Goal: Task Accomplishment & Management: Use online tool/utility

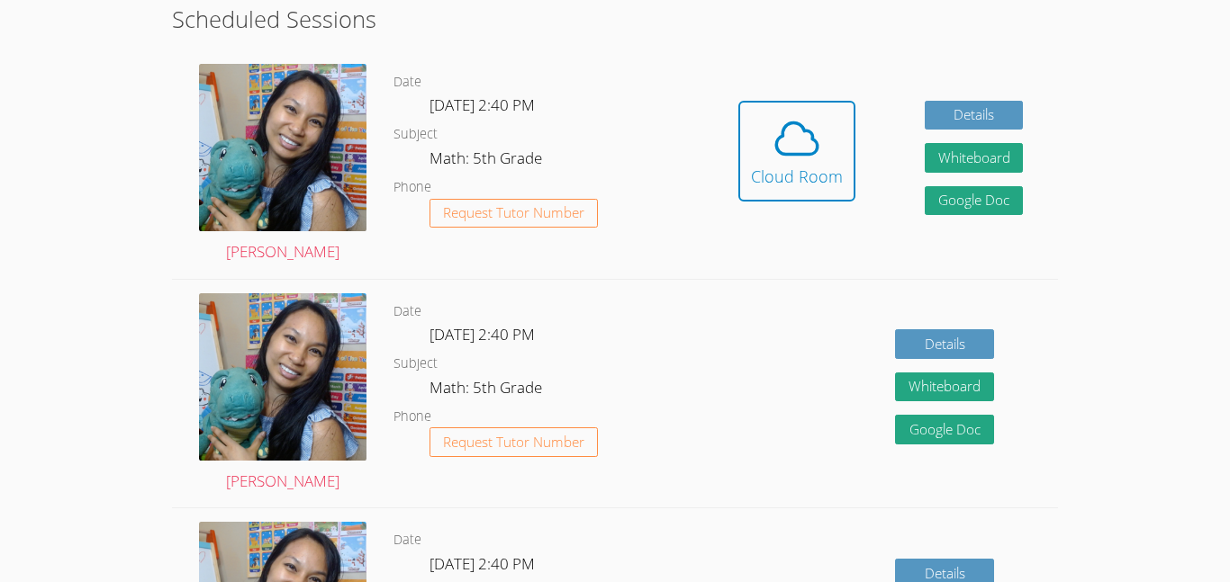
scroll to position [1019, 0]
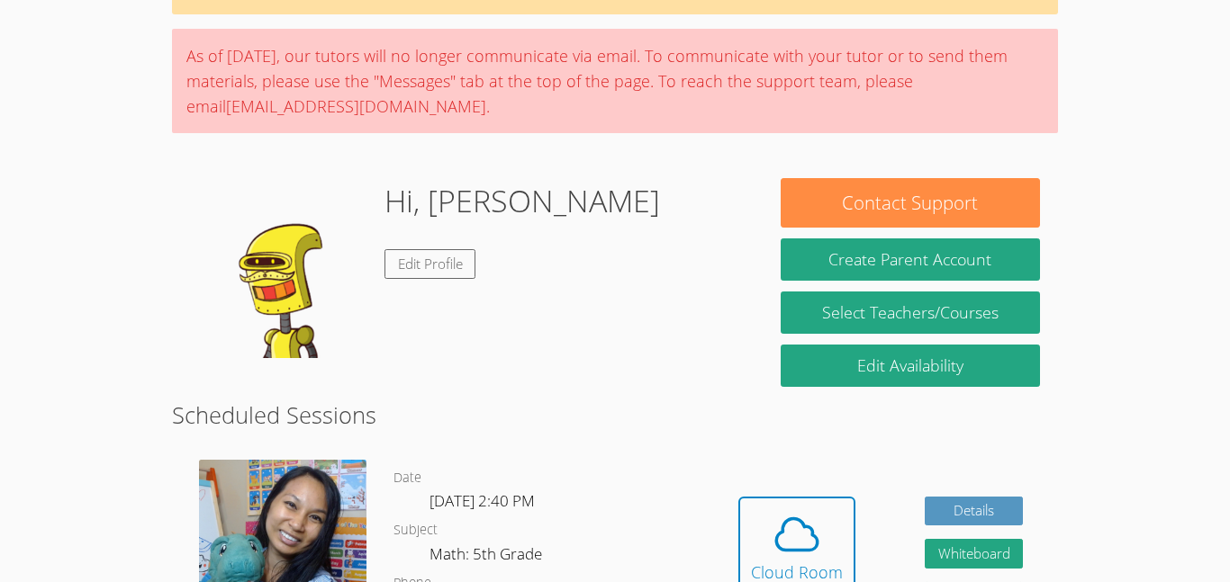
scroll to position [206, 0]
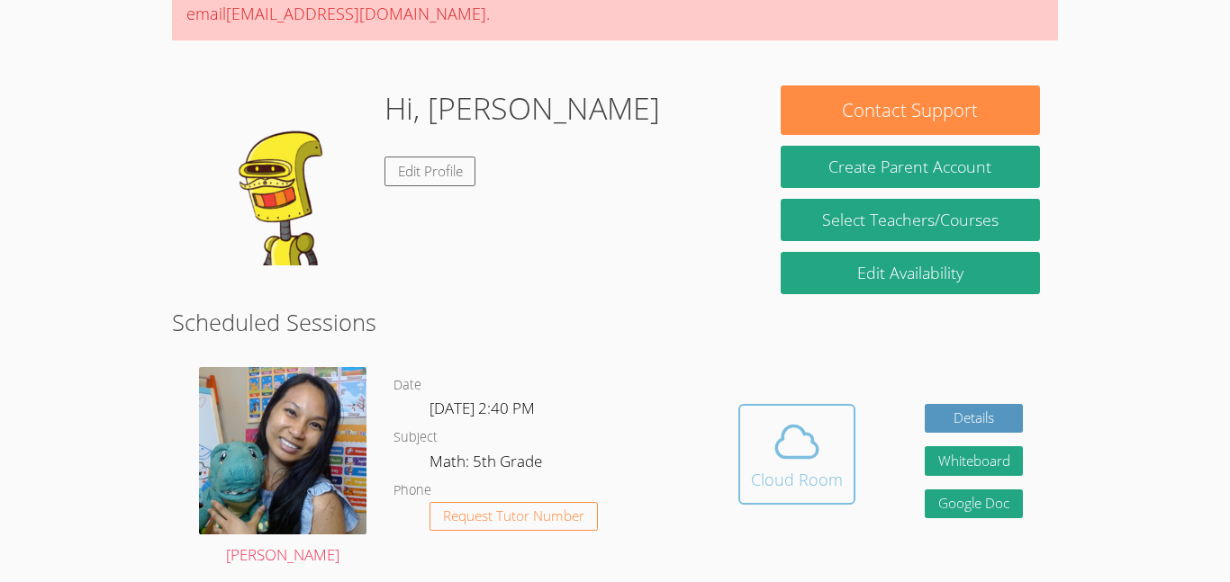
click at [797, 501] on button "Cloud Room" at bounding box center [796, 454] width 117 height 101
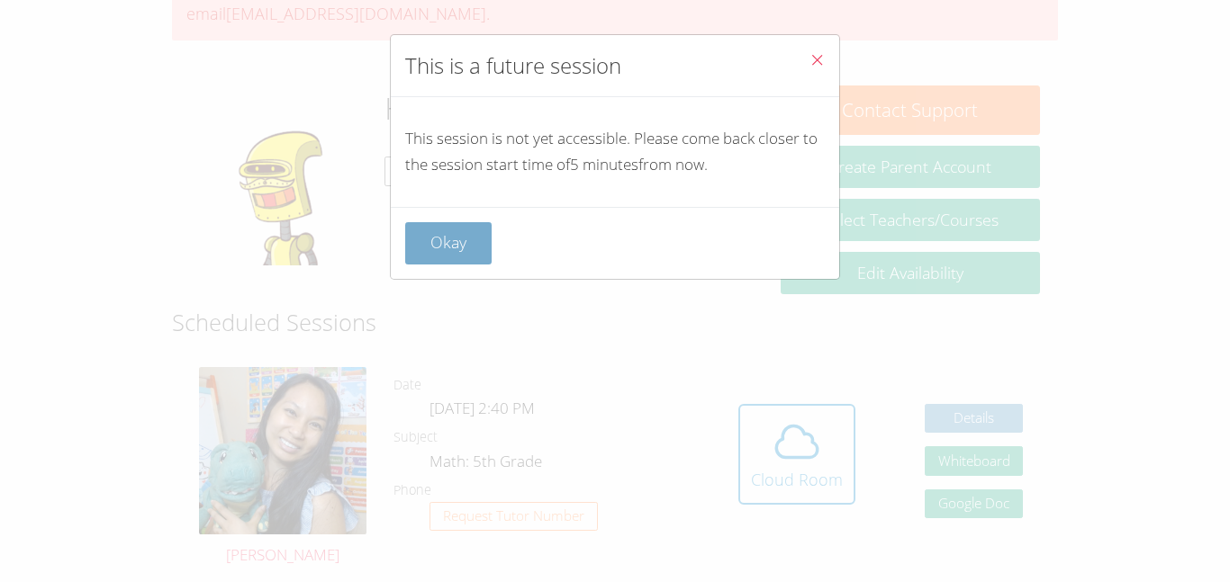
click at [467, 222] on button "Okay" at bounding box center [448, 243] width 86 height 42
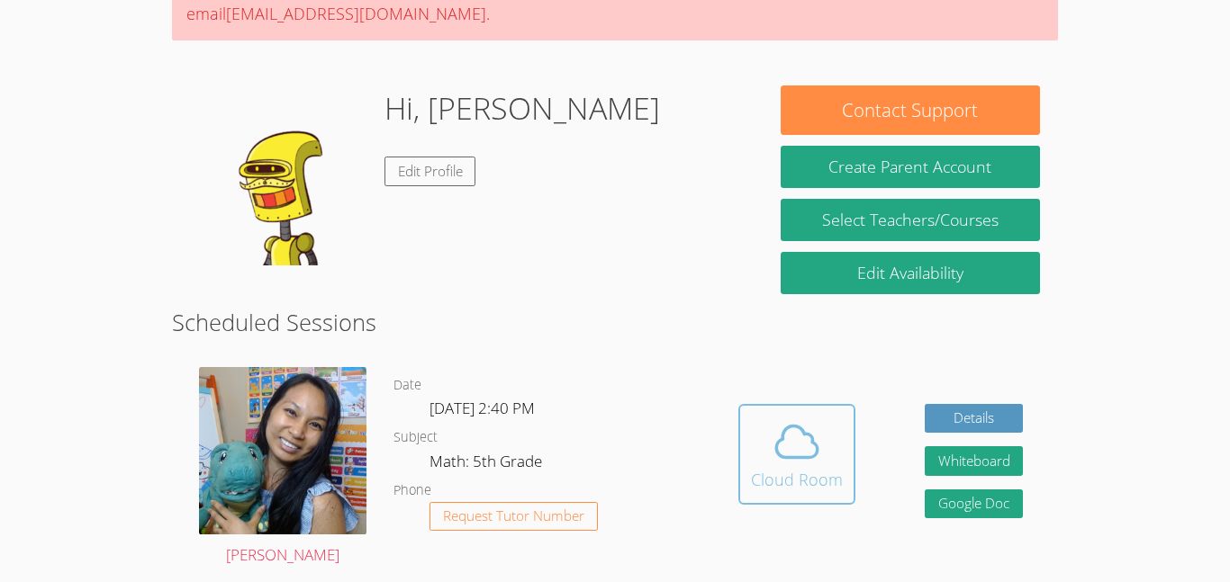
click at [772, 463] on icon at bounding box center [797, 442] width 50 height 50
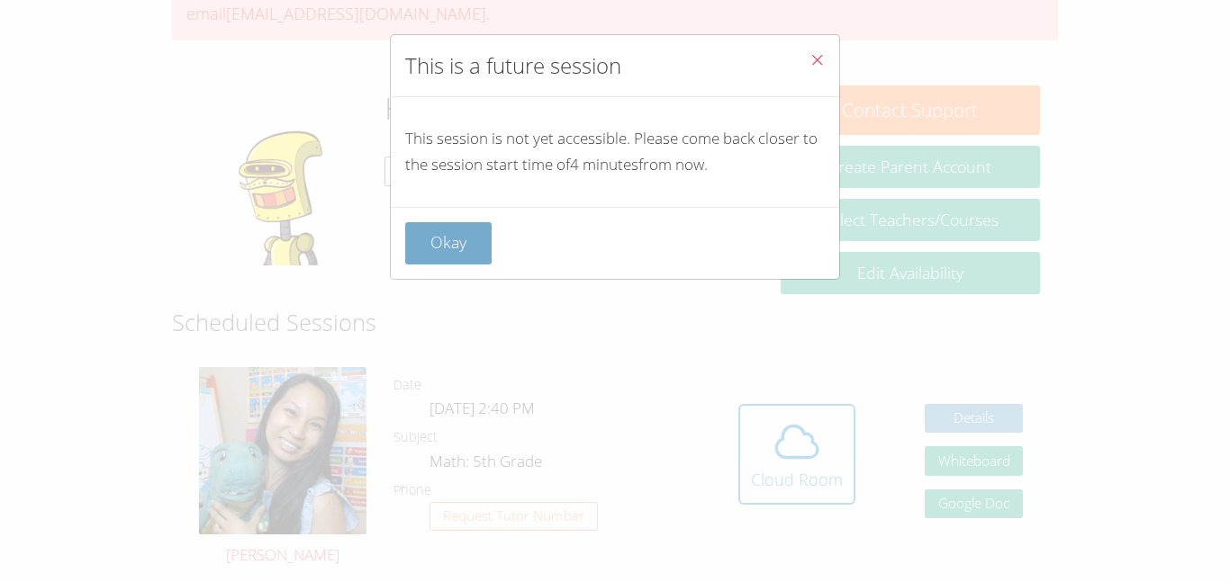
click at [463, 261] on button "Okay" at bounding box center [448, 243] width 86 height 42
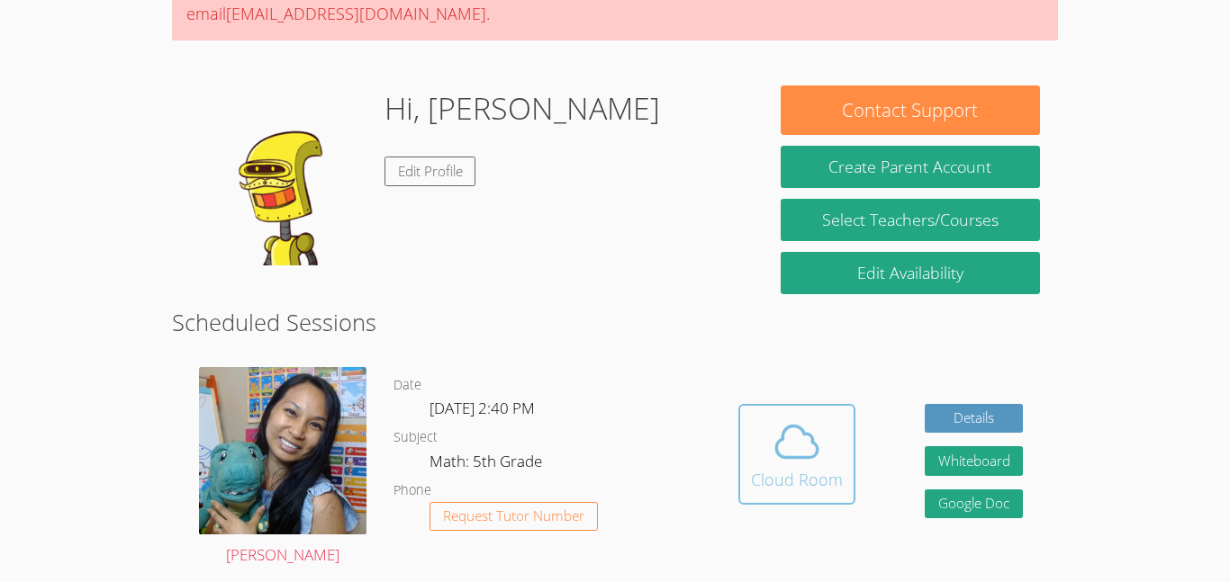
click at [791, 481] on div "Cloud Room" at bounding box center [797, 479] width 92 height 25
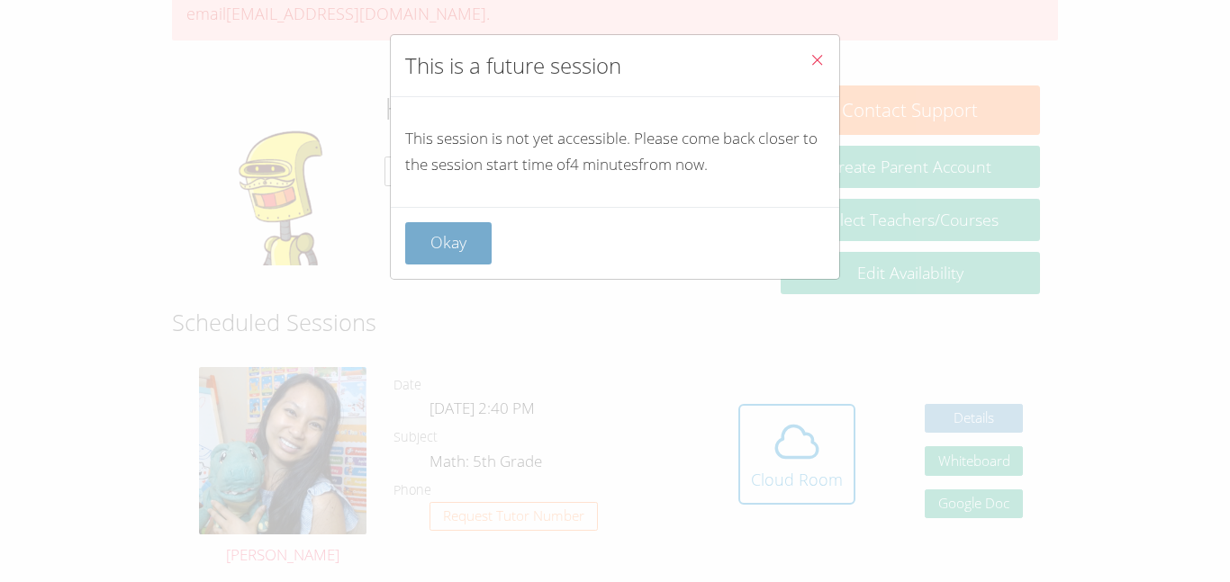
click at [447, 251] on button "Okay" at bounding box center [448, 243] width 86 height 42
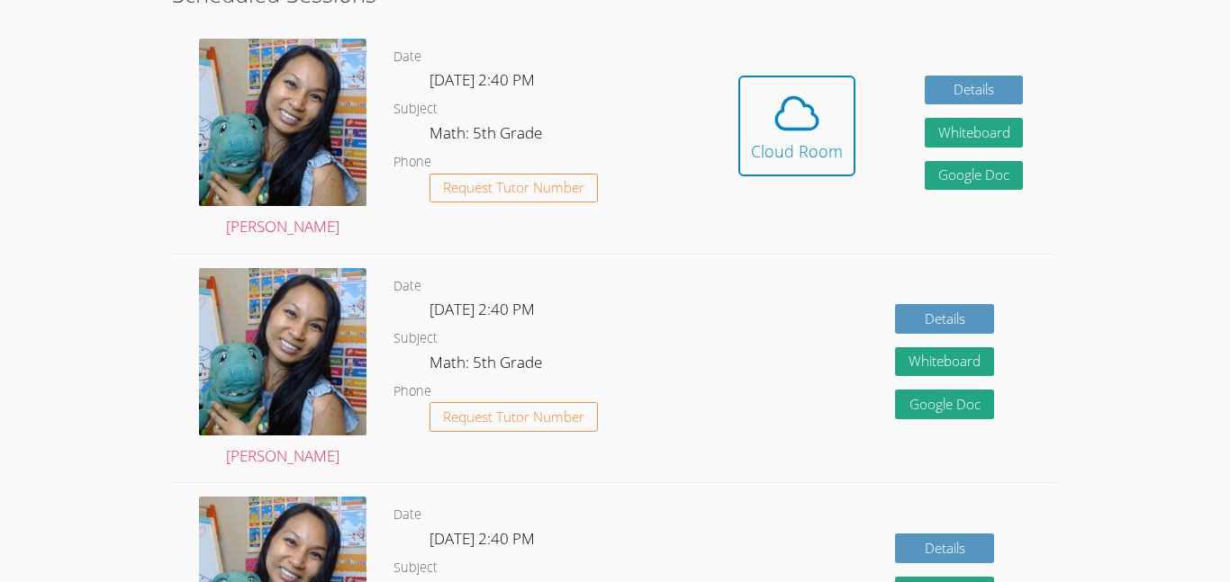
scroll to position [524, 0]
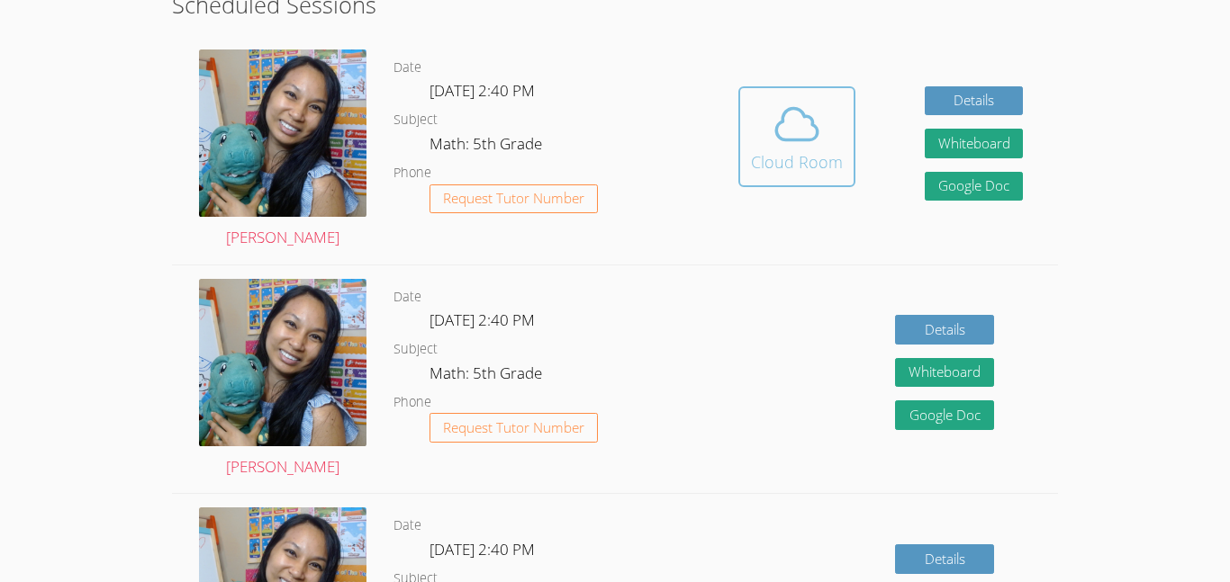
click at [781, 125] on icon at bounding box center [797, 124] width 50 height 50
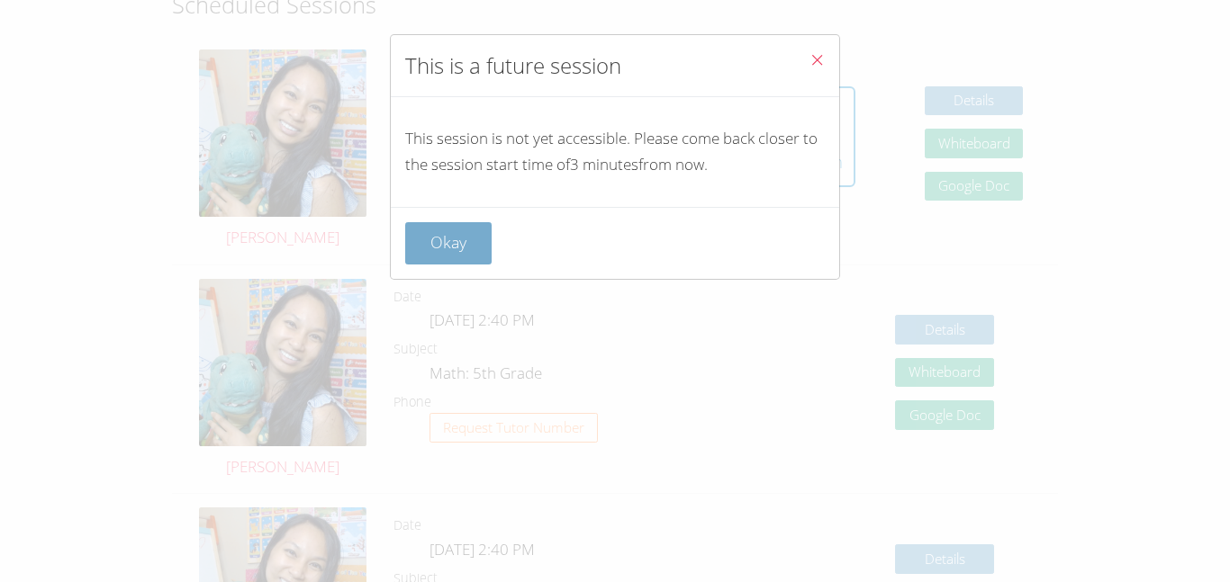
click at [414, 264] on button "Okay" at bounding box center [448, 243] width 86 height 42
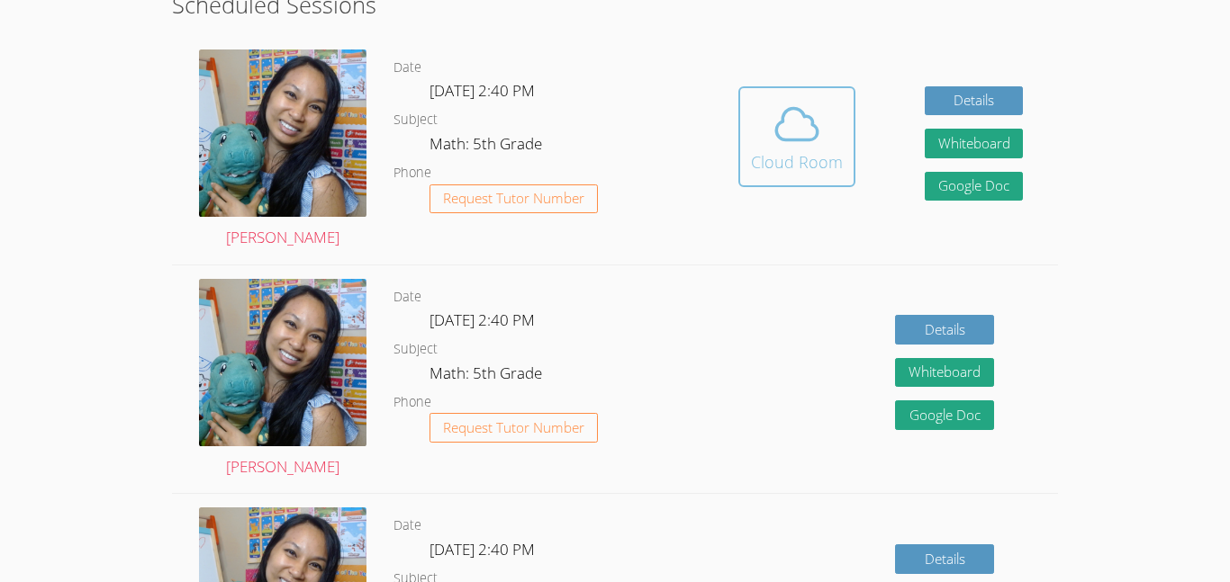
click at [795, 147] on icon at bounding box center [797, 124] width 50 height 50
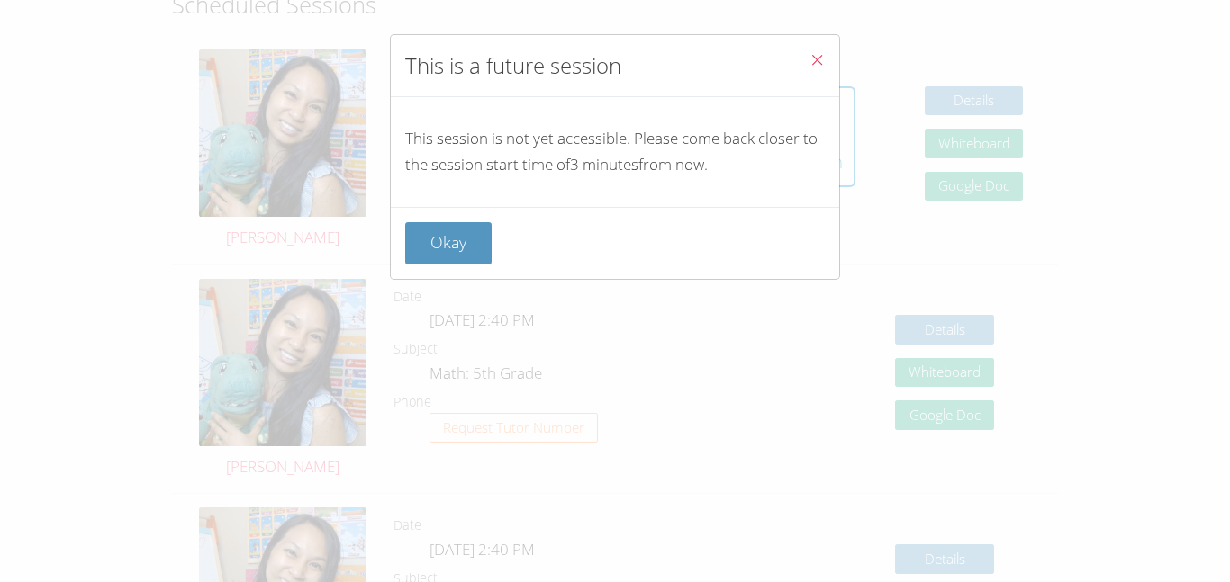
click at [413, 276] on div "Okay" at bounding box center [615, 243] width 448 height 72
click at [437, 241] on button "Okay" at bounding box center [448, 243] width 86 height 42
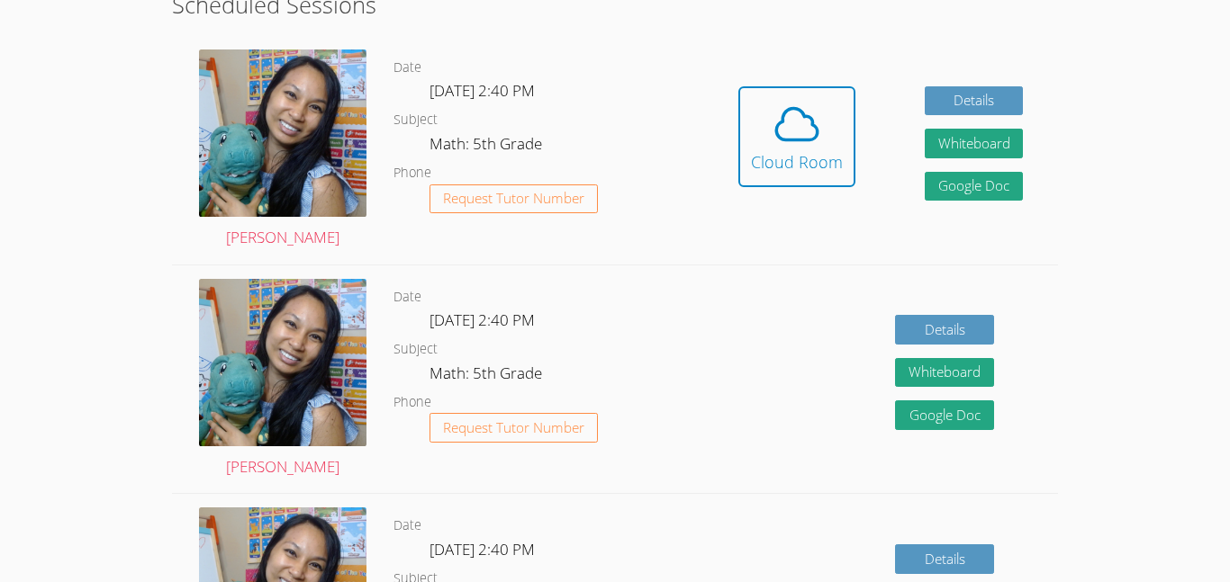
click at [783, 103] on icon at bounding box center [797, 124] width 50 height 50
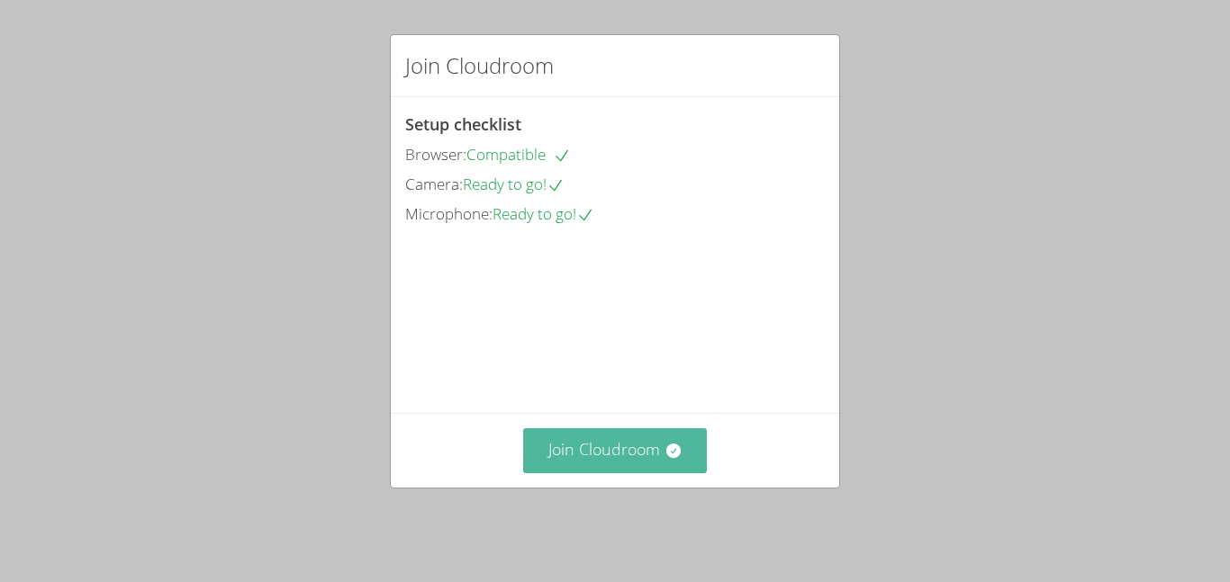
click at [581, 442] on button "Join Cloudroom" at bounding box center [615, 451] width 185 height 44
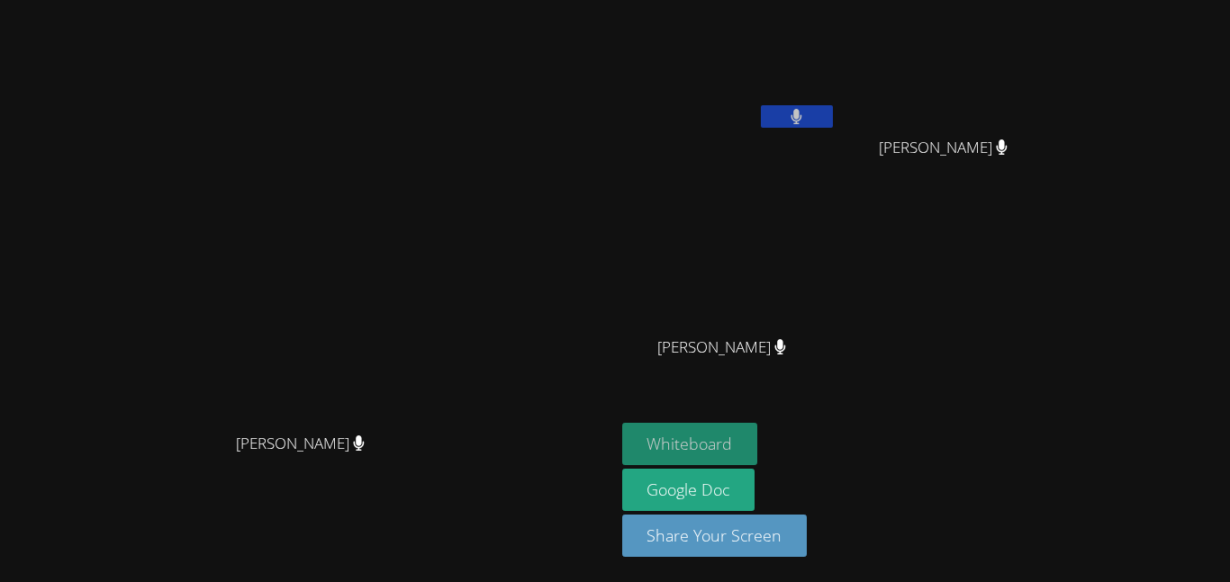
click at [758, 453] on button "Whiteboard" at bounding box center [690, 444] width 136 height 42
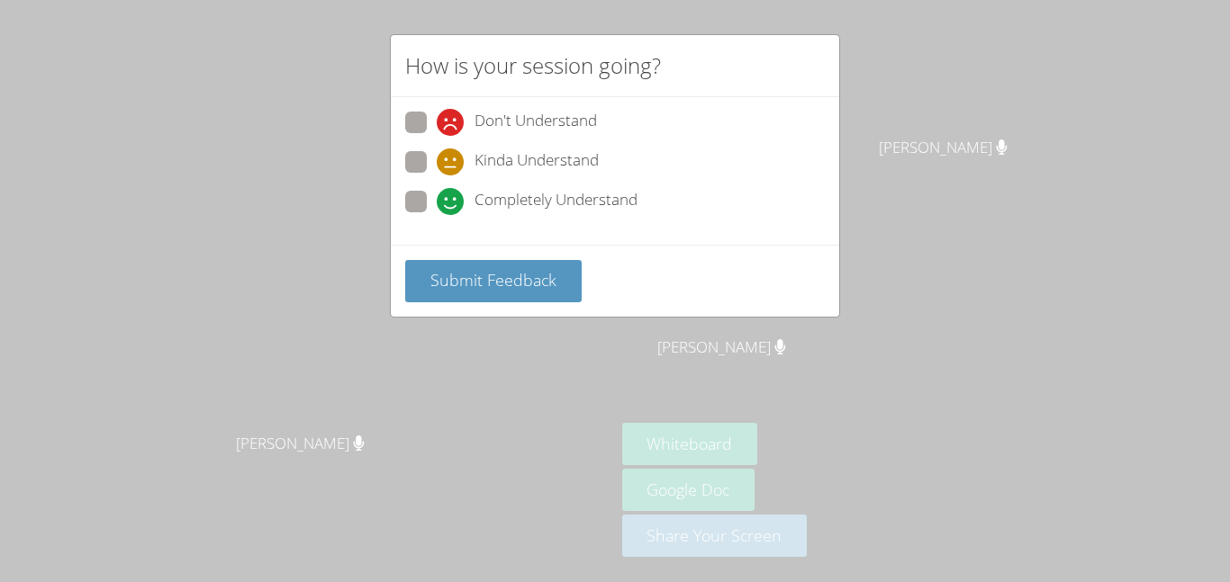
click at [527, 200] on span "Completely Understand" at bounding box center [555, 201] width 163 height 27
click at [452, 200] on input "Completely Understand" at bounding box center [444, 198] width 15 height 15
radio input "true"
click at [527, 200] on span "Completely Understand" at bounding box center [555, 201] width 163 height 27
click at [452, 200] on input "Completely Understand" at bounding box center [444, 198] width 15 height 15
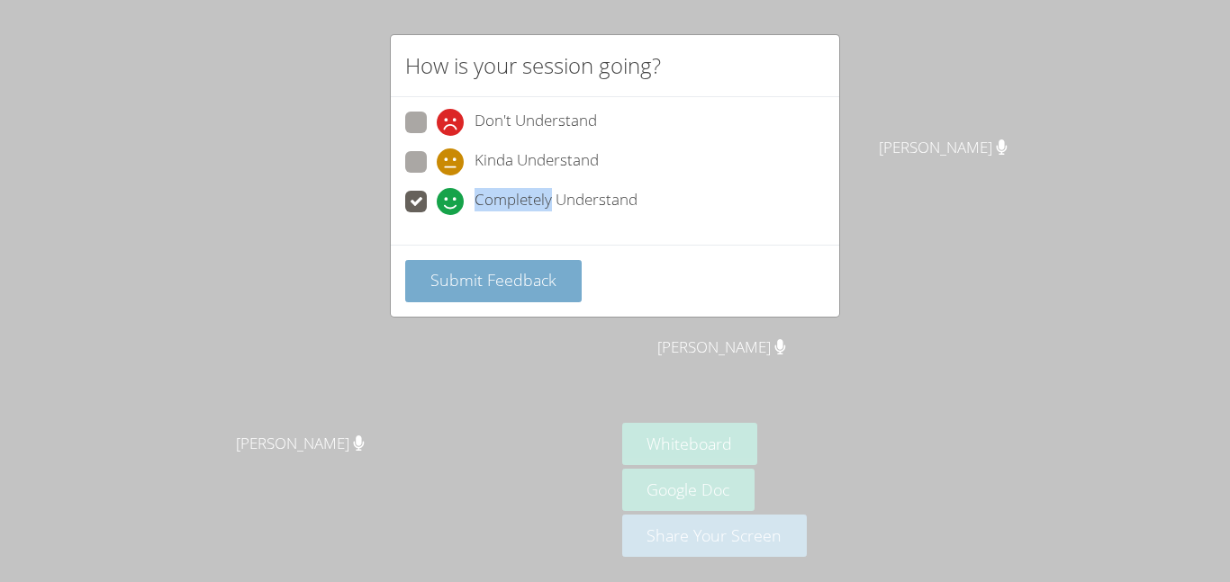
click at [506, 286] on span "Submit Feedback" at bounding box center [493, 280] width 126 height 22
